Goal: Task Accomplishment & Management: Use online tool/utility

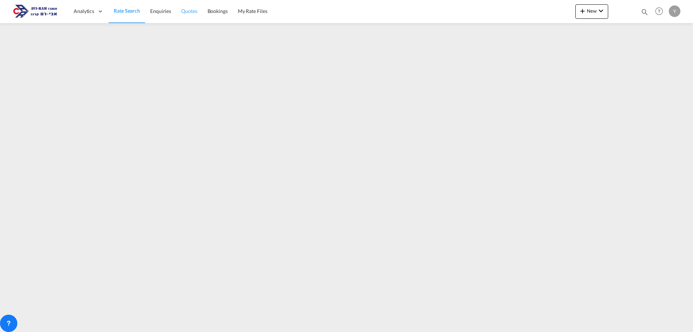
click at [190, 13] on span "Quotes" at bounding box center [189, 11] width 16 height 6
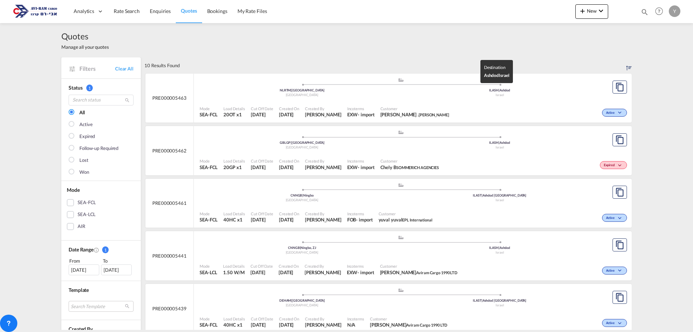
click at [569, 95] on div "Israel" at bounding box center [500, 95] width 198 height 5
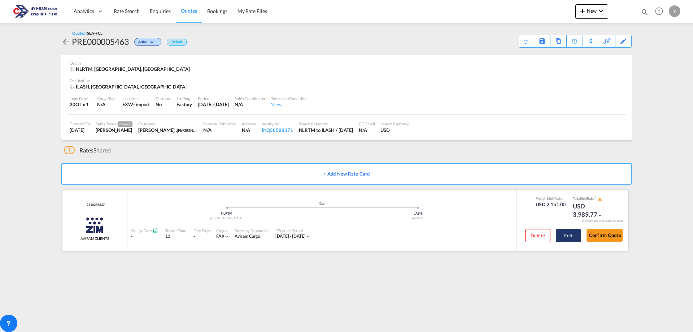
click at [568, 233] on button "Edit" at bounding box center [568, 235] width 25 height 13
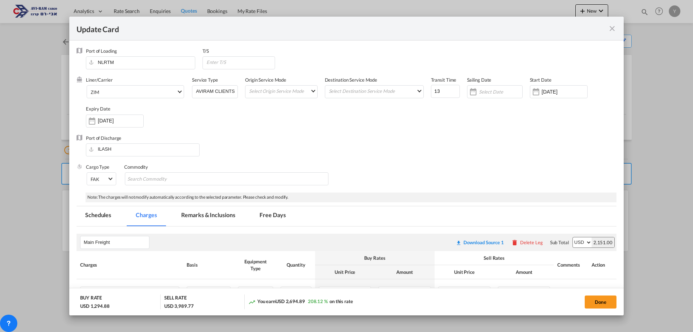
select select "per equipment"
select select "per container"
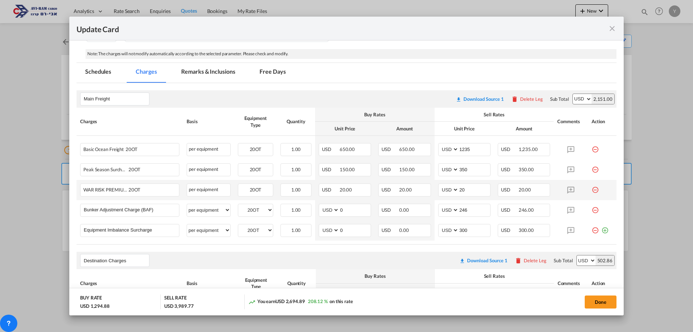
scroll to position [144, 0]
click at [468, 152] on input "1235" at bounding box center [474, 147] width 31 height 11
drag, startPoint x: 468, startPoint y: 152, endPoint x: 459, endPoint y: 151, distance: 9.5
click at [459, 151] on input "1235" at bounding box center [474, 147] width 31 height 11
type input "1180"
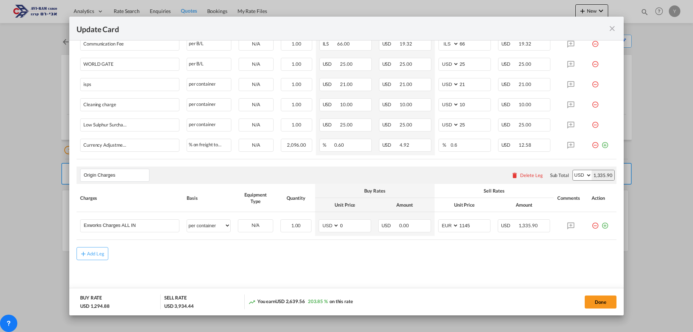
scroll to position [471, 0]
drag, startPoint x: 600, startPoint y: 301, endPoint x: 569, endPoint y: 316, distance: 34.4
click at [600, 301] on button "Done" at bounding box center [601, 301] width 32 height 13
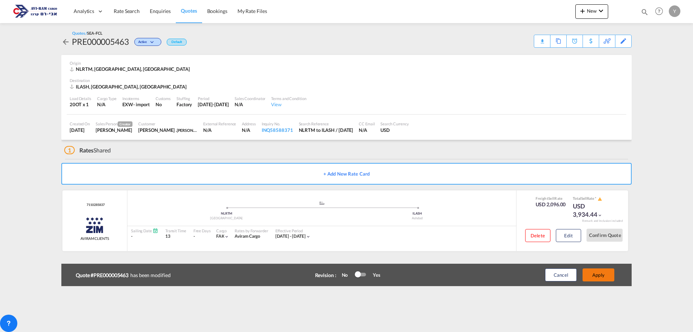
click at [599, 271] on button "Apply" at bounding box center [599, 274] width 32 height 13
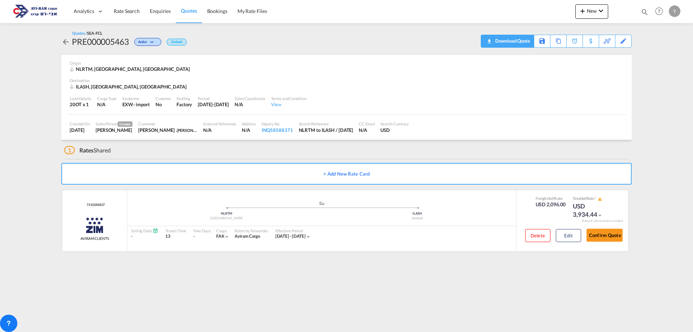
click at [491, 40] on md-icon "icon-download" at bounding box center [489, 38] width 9 height 5
